Goal: Contribute content: Contribute content

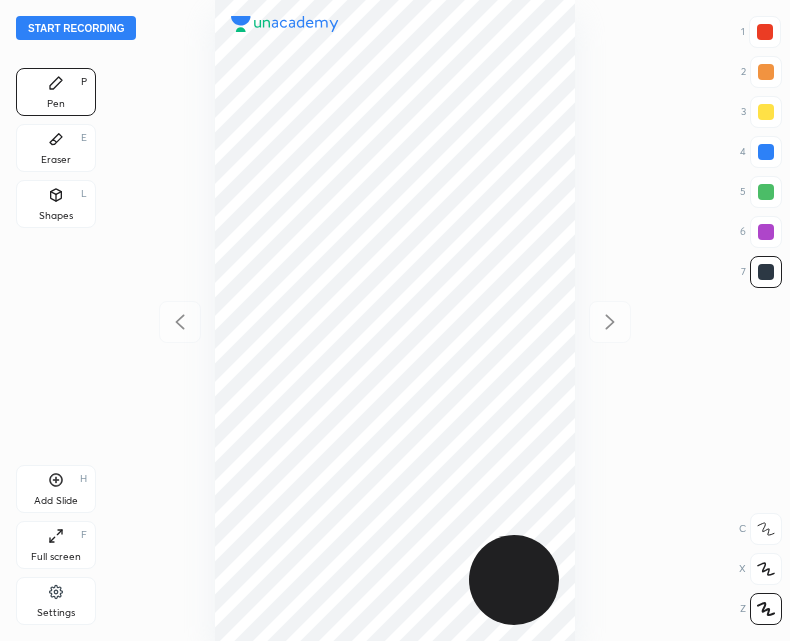
scroll to position [641, 470]
click at [47, 479] on div "Add Slide H" at bounding box center [56, 489] width 80 height 48
click at [161, 327] on div at bounding box center [180, 322] width 42 height 42
click at [615, 324] on icon at bounding box center [610, 322] width 24 height 24
click at [179, 307] on div at bounding box center [180, 322] width 42 height 42
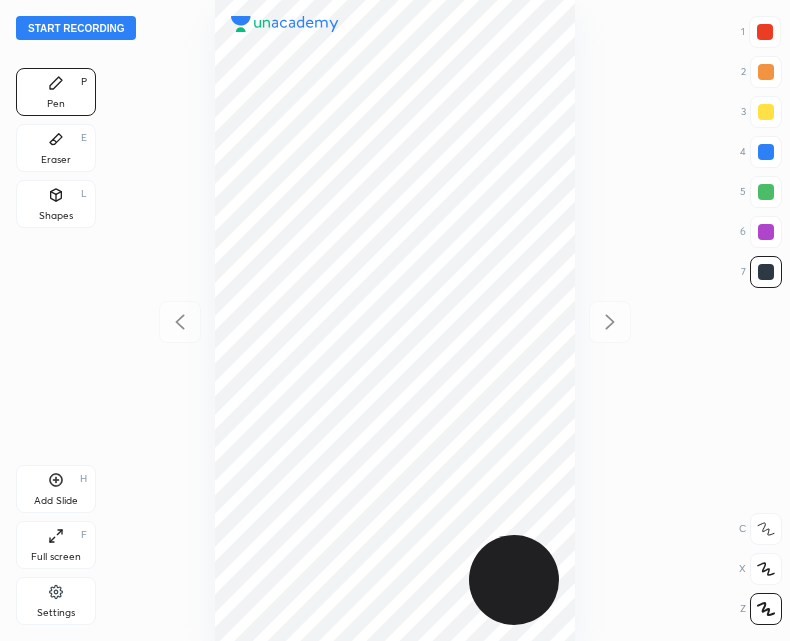
scroll to position [641, 470]
click at [108, 25] on button "Start recording" at bounding box center [76, 28] width 120 height 24
click at [55, 496] on div "Add Slide" at bounding box center [56, 501] width 44 height 10
click at [181, 323] on icon at bounding box center [180, 322] width 24 height 24
click at [604, 324] on icon at bounding box center [610, 322] width 24 height 24
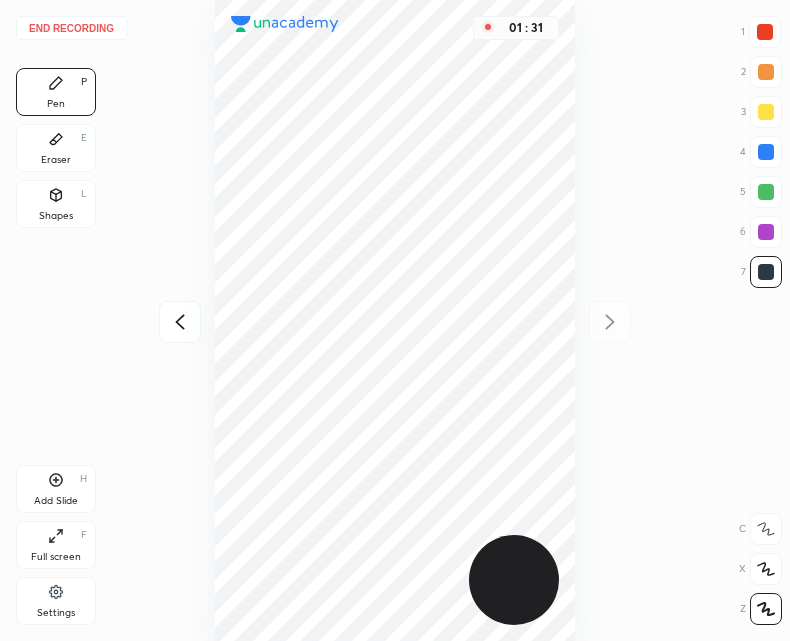
click at [186, 323] on icon at bounding box center [180, 322] width 24 height 24
click at [623, 333] on div at bounding box center [610, 322] width 42 height 42
click at [50, 485] on icon at bounding box center [56, 480] width 16 height 16
click at [174, 329] on icon at bounding box center [180, 322] width 24 height 24
click at [607, 332] on icon at bounding box center [610, 322] width 24 height 24
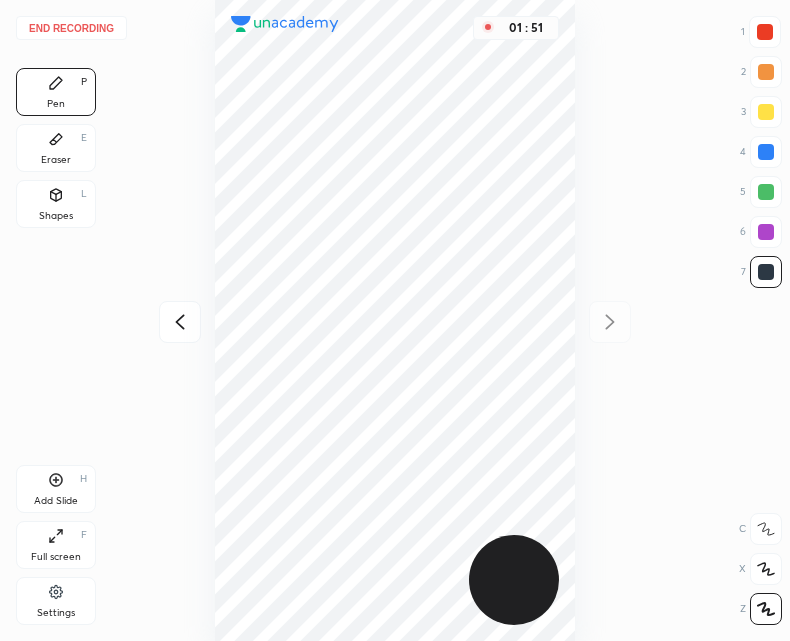
click at [176, 315] on icon at bounding box center [180, 322] width 24 height 24
click at [611, 322] on icon at bounding box center [610, 322] width 24 height 24
click at [186, 322] on icon at bounding box center [180, 322] width 24 height 24
click at [624, 327] on div at bounding box center [610, 322] width 42 height 42
click at [185, 321] on icon at bounding box center [180, 322] width 24 height 24
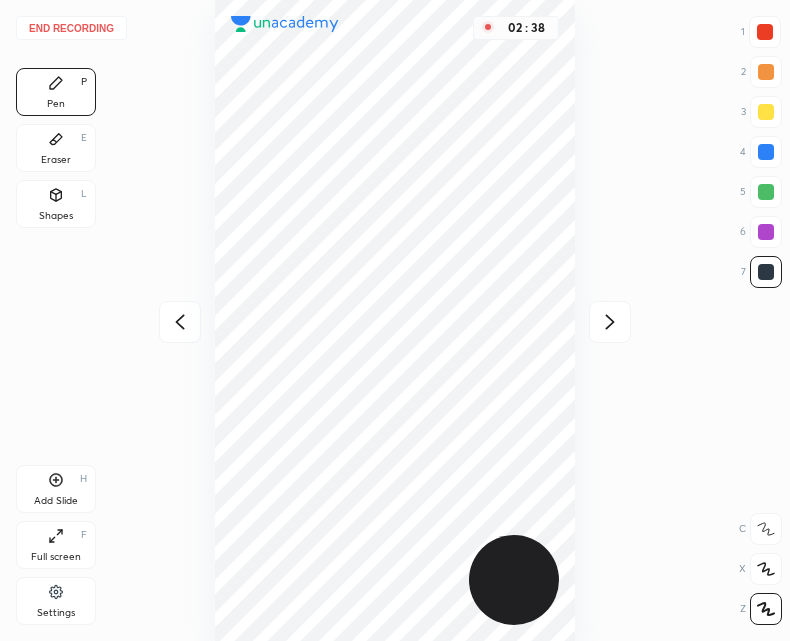
click at [66, 497] on div "Add Slide" at bounding box center [56, 501] width 44 height 10
click at [174, 325] on icon at bounding box center [180, 322] width 24 height 24
click at [588, 338] on div "02 : 51" at bounding box center [395, 320] width 470 height 641
click at [600, 323] on icon at bounding box center [610, 322] width 24 height 24
click at [63, 145] on icon at bounding box center [56, 139] width 16 height 16
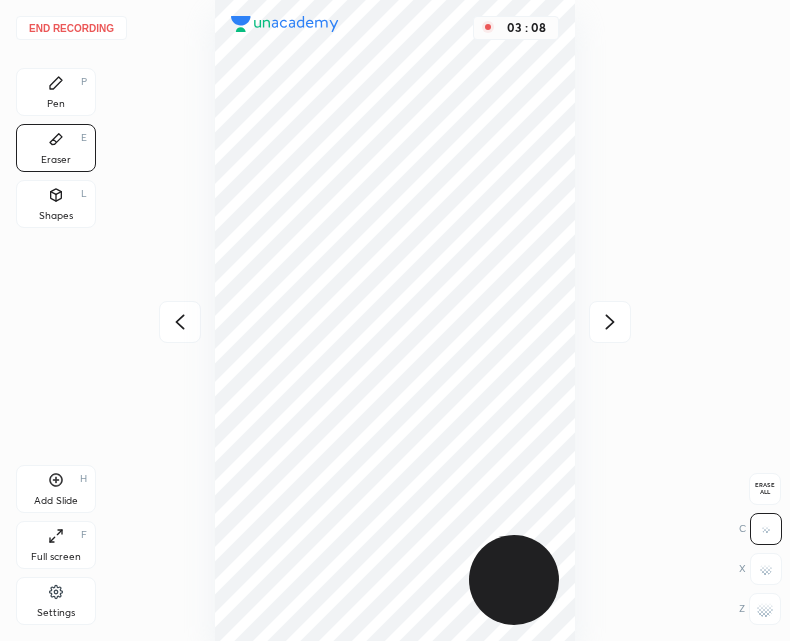
click at [184, 325] on icon at bounding box center [180, 322] width 24 height 24
click at [63, 81] on icon at bounding box center [56, 83] width 16 height 16
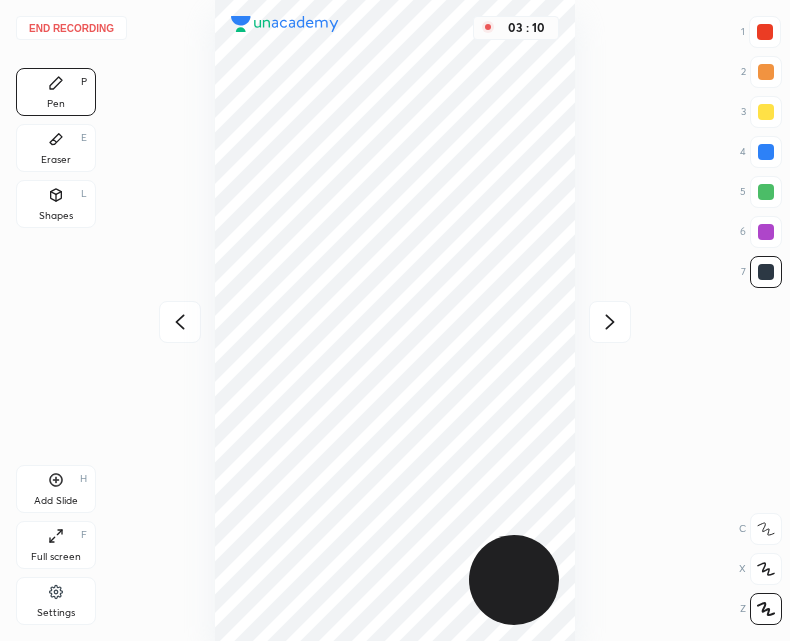
click at [601, 321] on icon at bounding box center [610, 322] width 24 height 24
click at [71, 161] on div "Eraser E" at bounding box center [56, 148] width 80 height 48
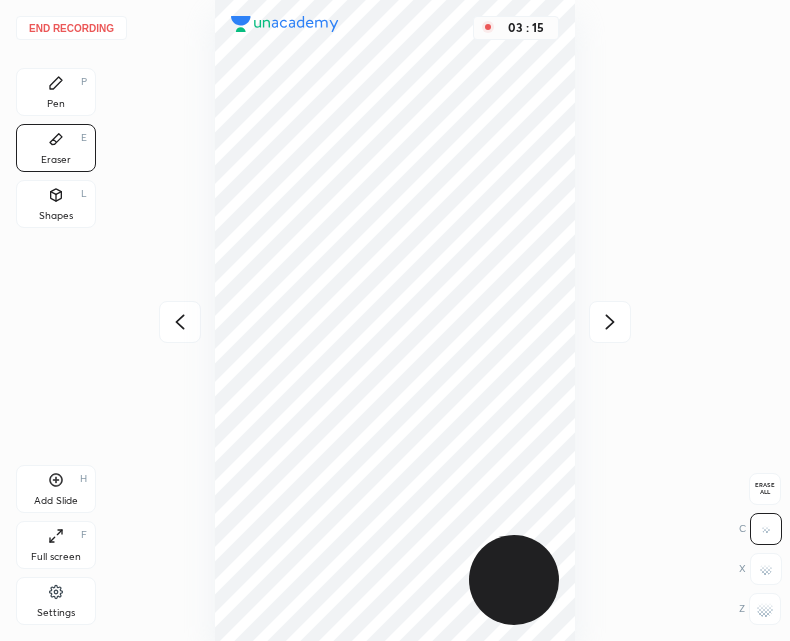
click at [61, 88] on icon at bounding box center [56, 83] width 16 height 16
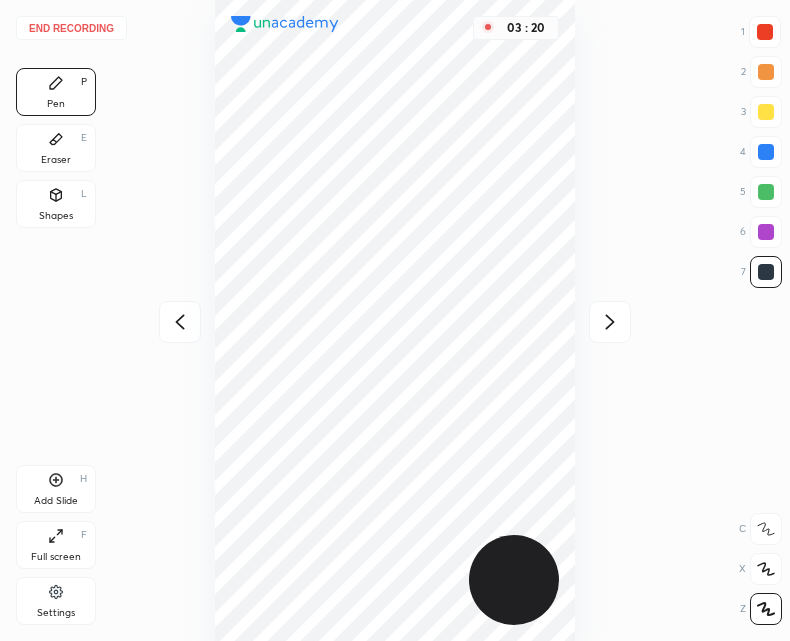
click at [620, 328] on icon at bounding box center [610, 322] width 24 height 24
click at [618, 326] on div "03 : 20" at bounding box center [395, 320] width 470 height 641
click at [164, 325] on div at bounding box center [180, 322] width 42 height 42
click at [597, 330] on div at bounding box center [610, 322] width 42 height 42
click at [86, 32] on button "End recording" at bounding box center [71, 28] width 111 height 24
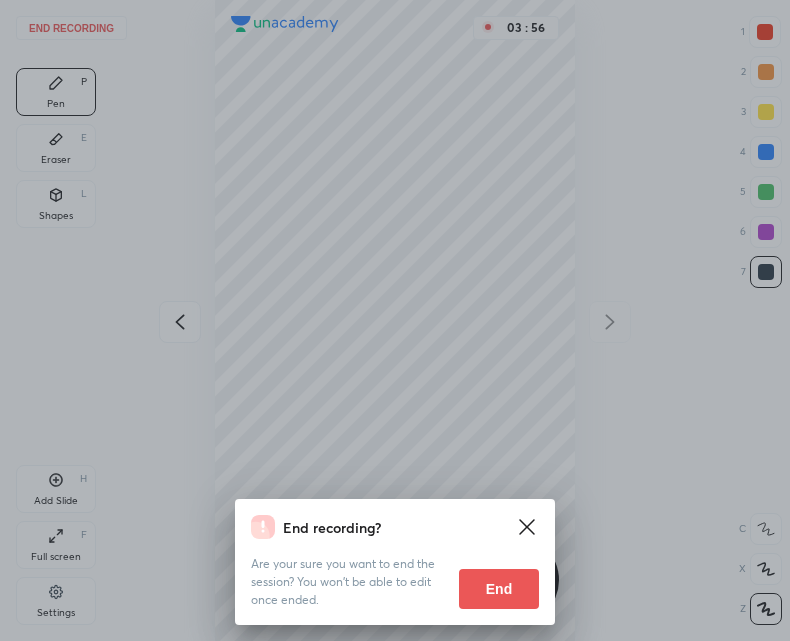
click at [488, 594] on button "End" at bounding box center [499, 589] width 80 height 40
